Goal: Book appointment/travel/reservation

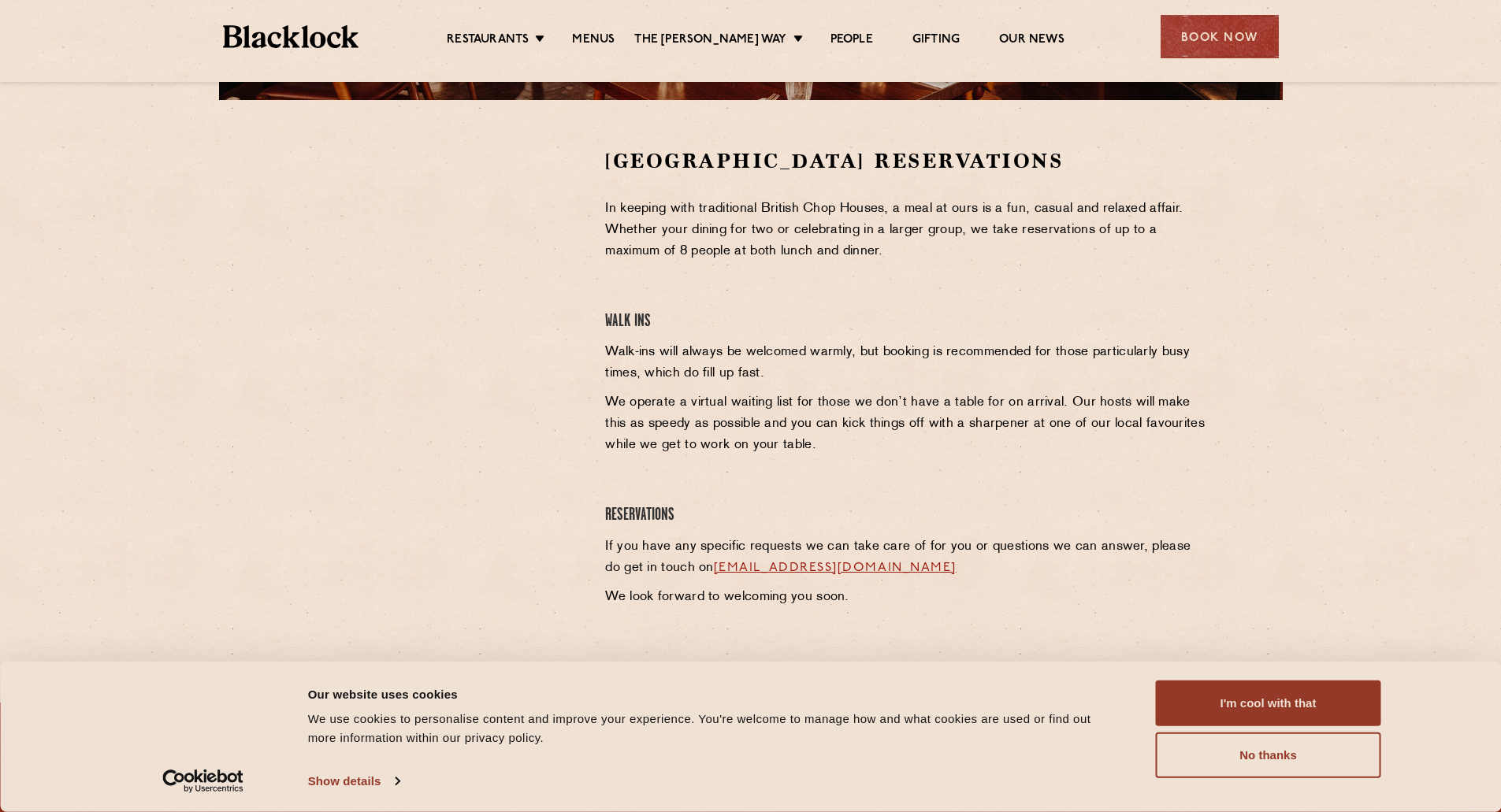
scroll to position [472, 0]
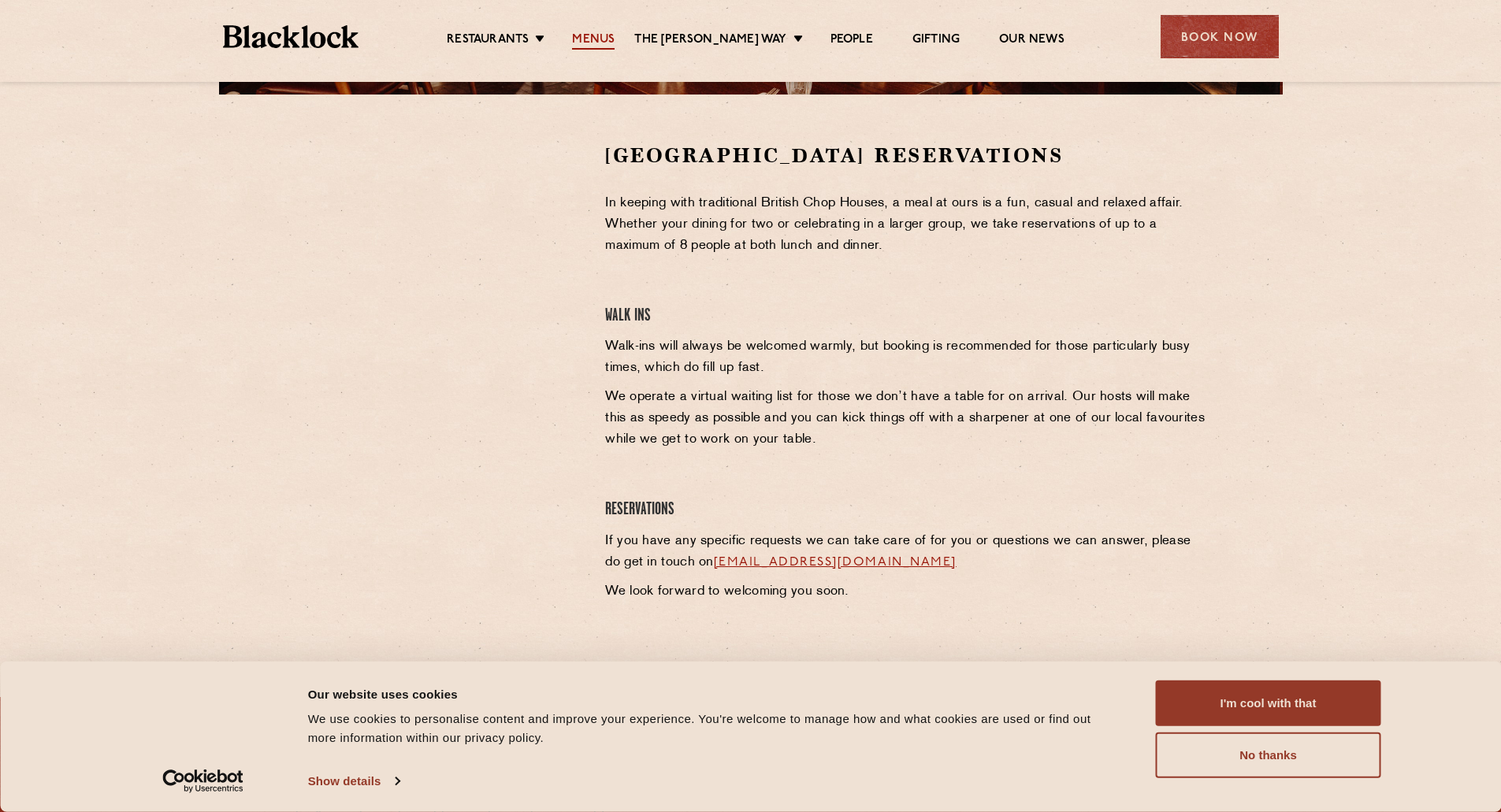
click at [609, 36] on link "Menus" at bounding box center [593, 41] width 43 height 18
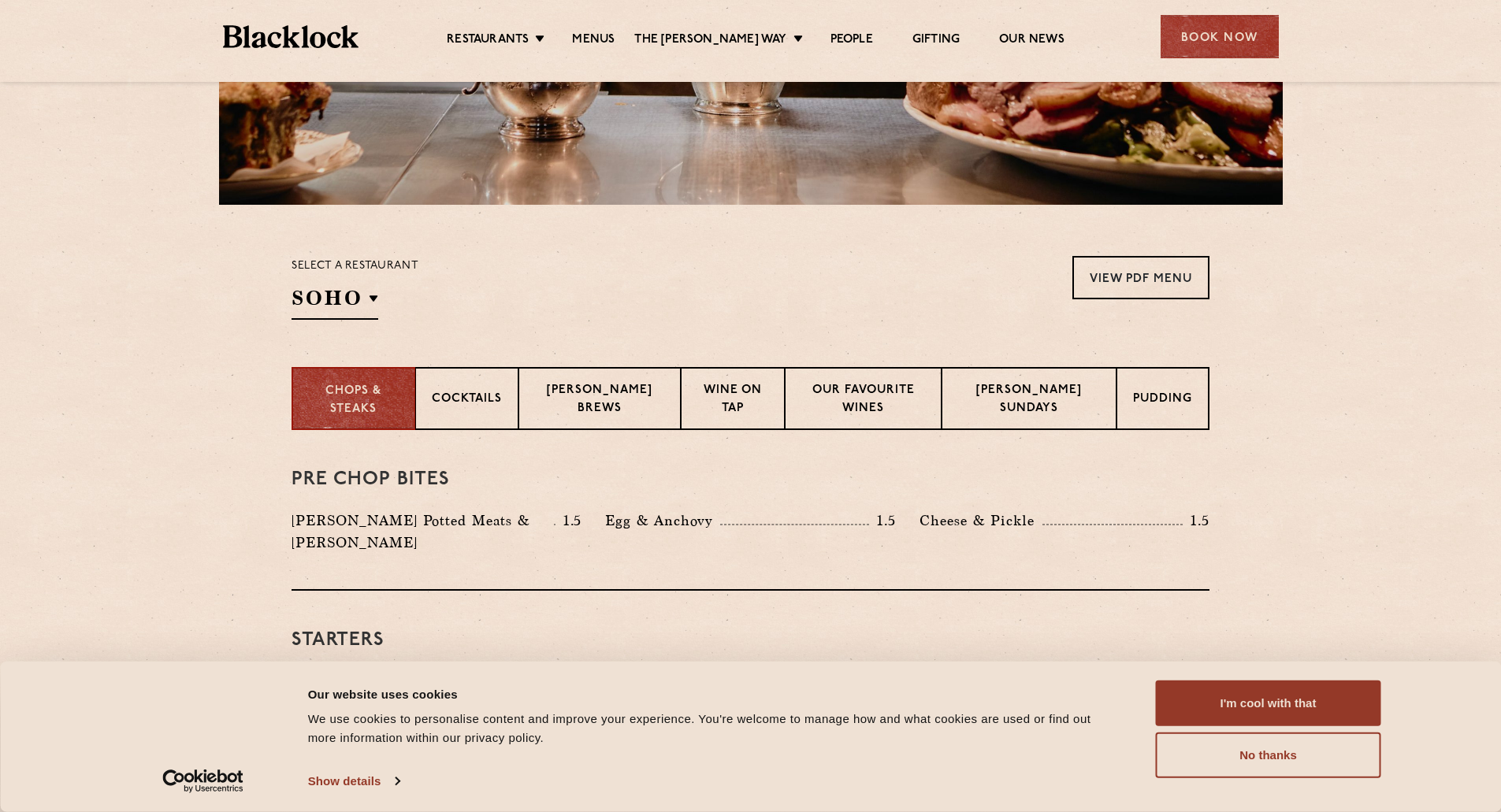
scroll to position [393, 0]
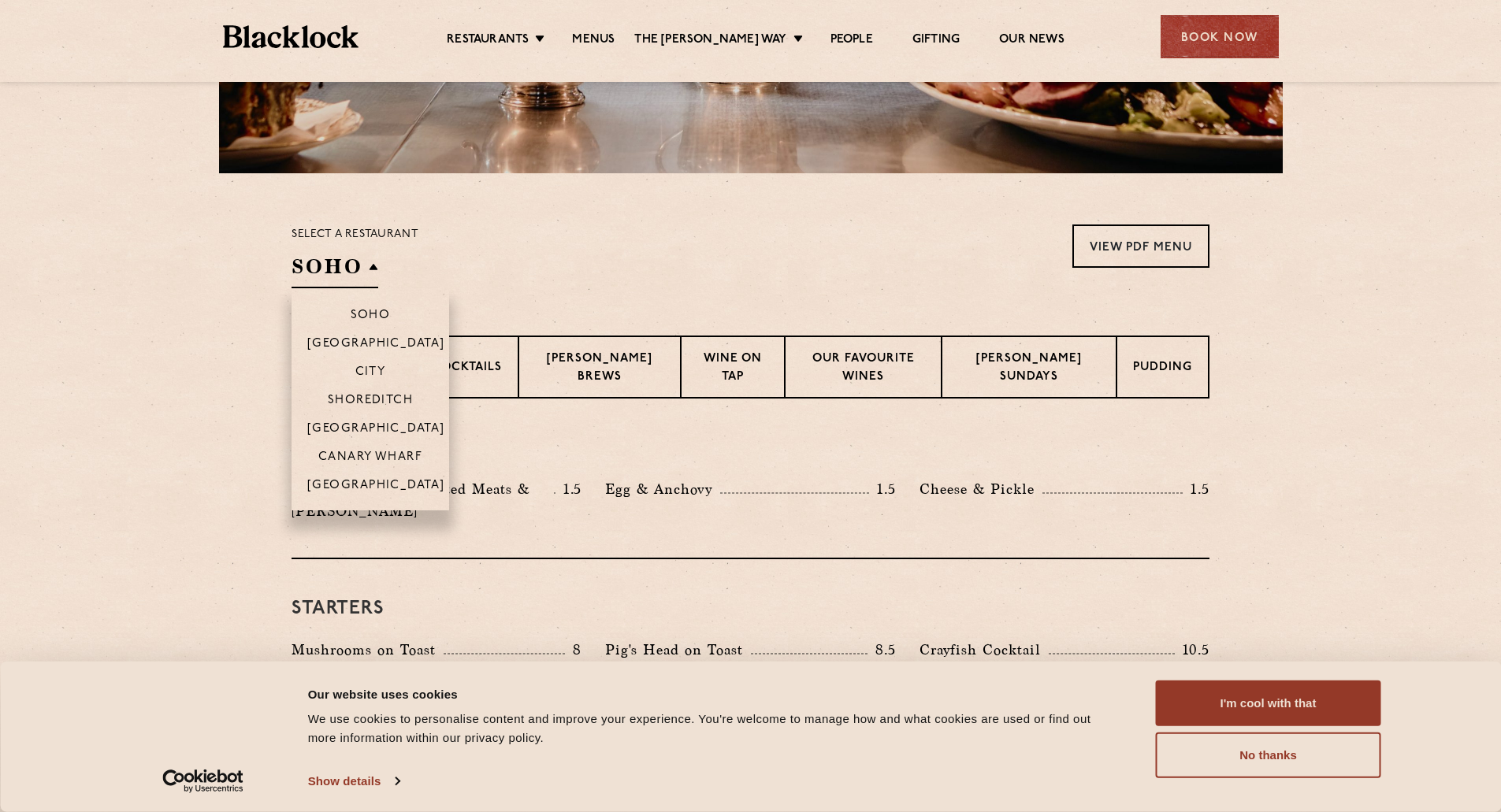
click at [369, 265] on h2 "SOHO" at bounding box center [334, 270] width 86 height 35
click at [384, 426] on p "[GEOGRAPHIC_DATA]" at bounding box center [376, 429] width 138 height 16
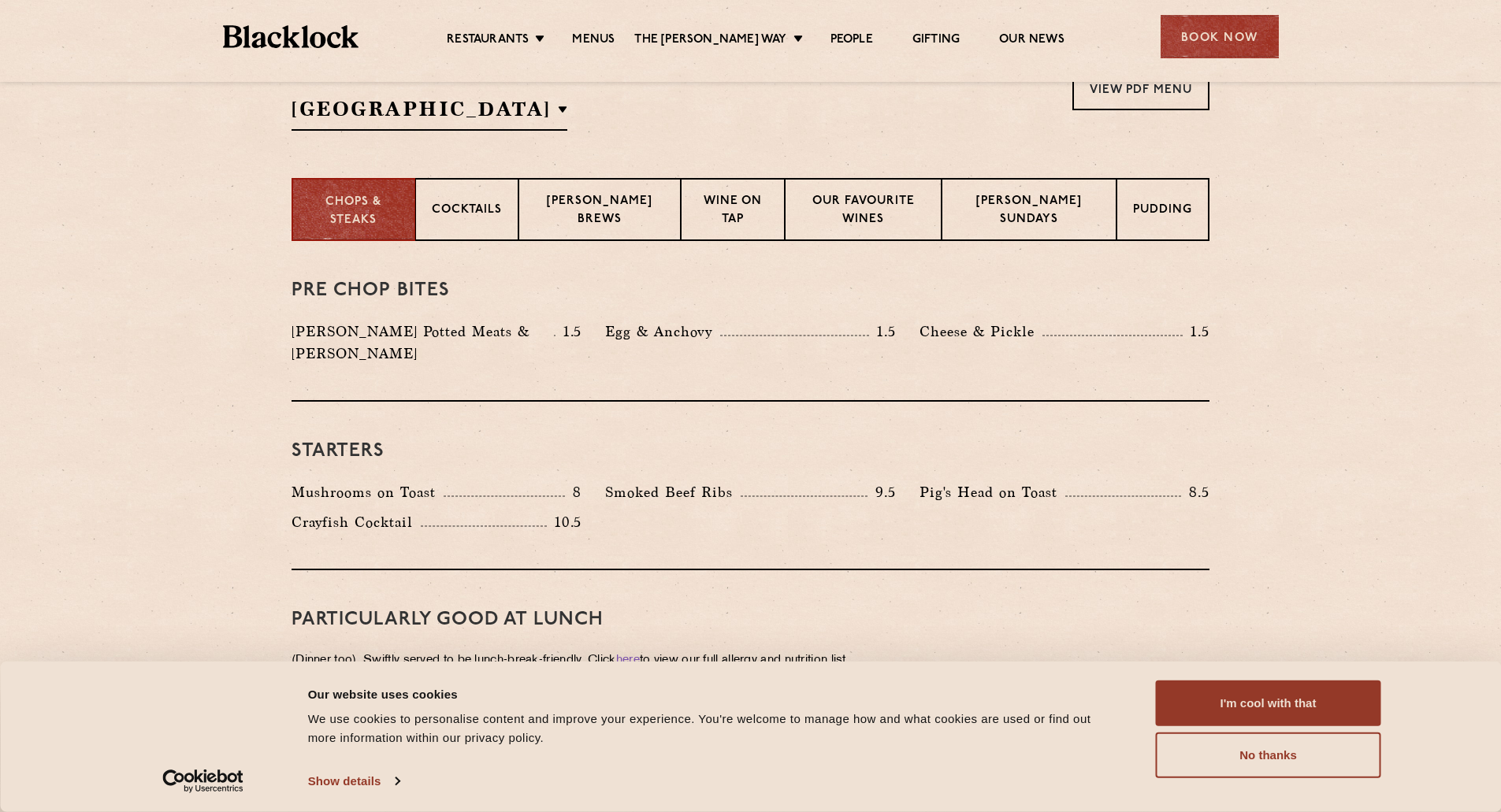
scroll to position [0, 0]
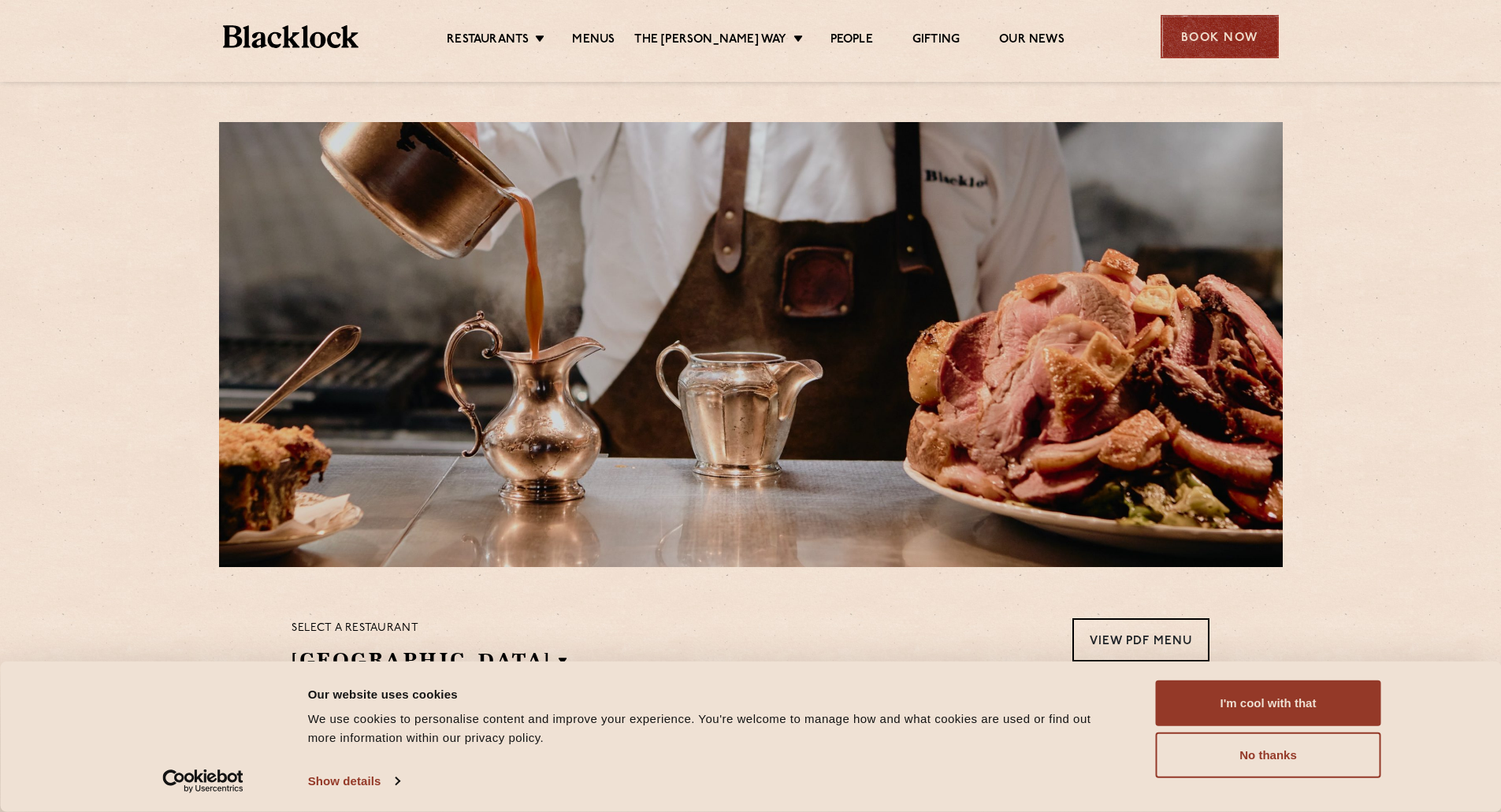
click at [1195, 39] on div "Book Now" at bounding box center [1219, 37] width 118 height 44
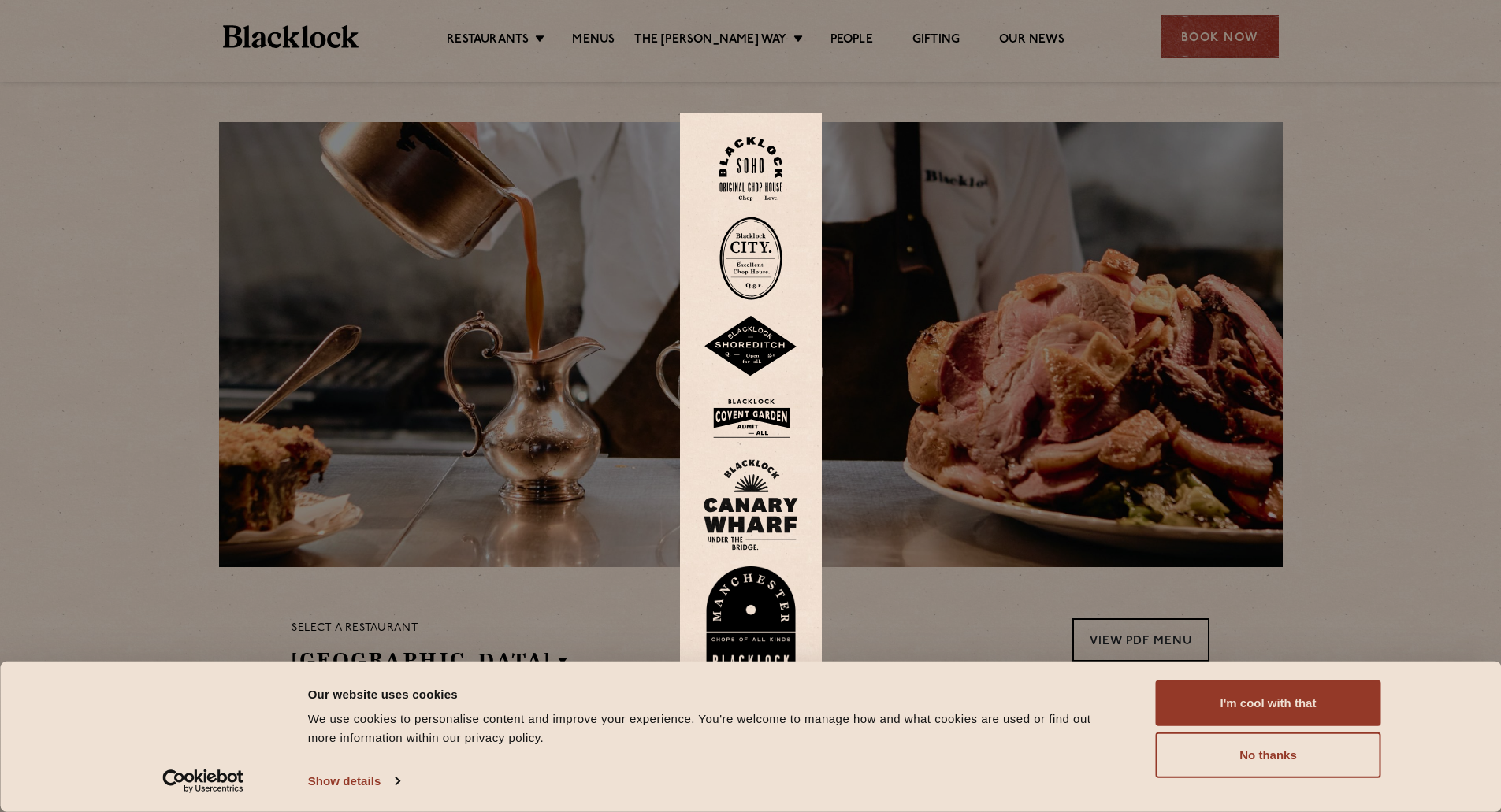
click at [755, 414] on img at bounding box center [750, 418] width 95 height 51
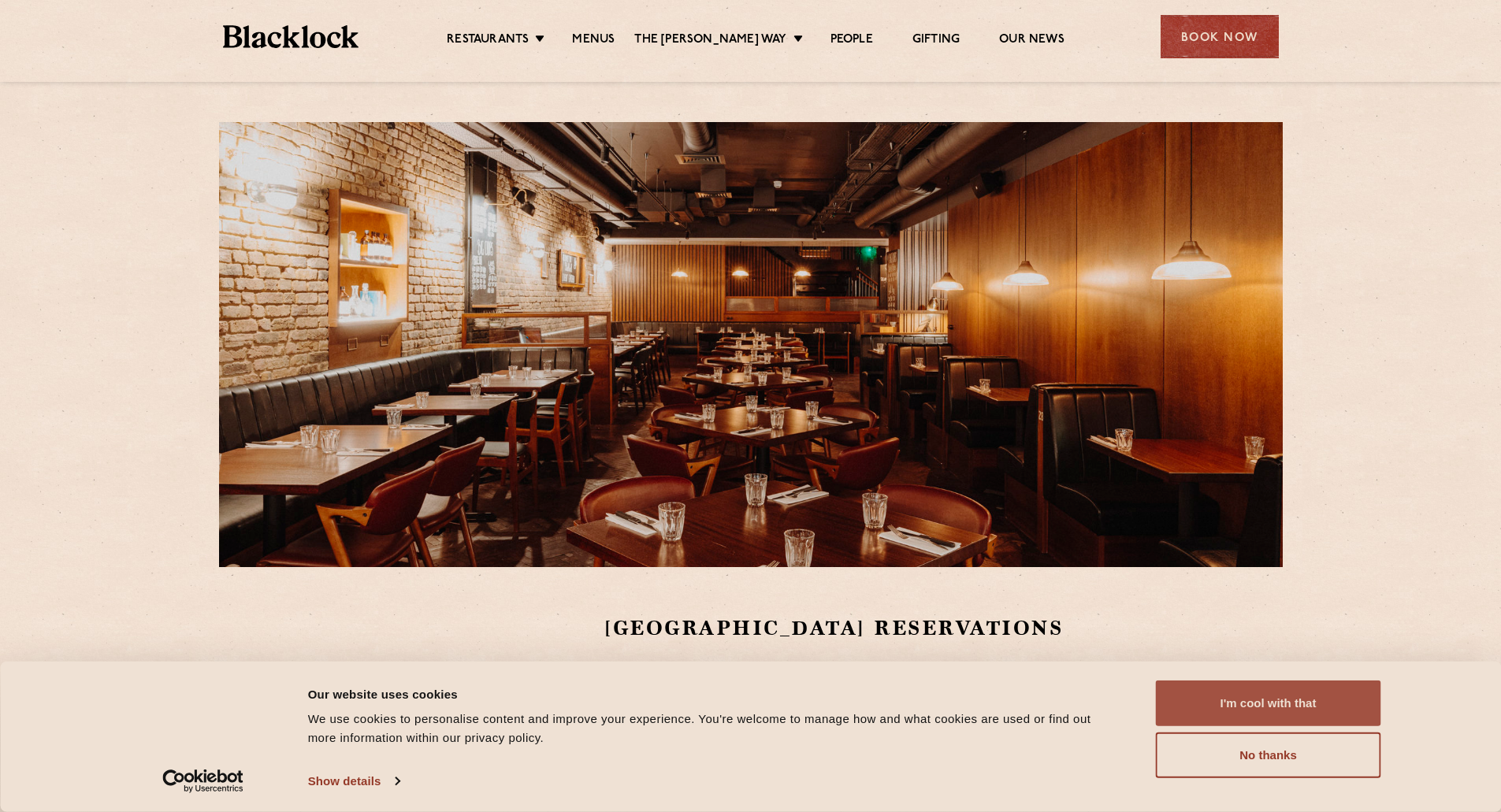
click at [1300, 690] on button "I'm cool with that" at bounding box center [1268, 703] width 225 height 46
